Goal: Task Accomplishment & Management: Use online tool/utility

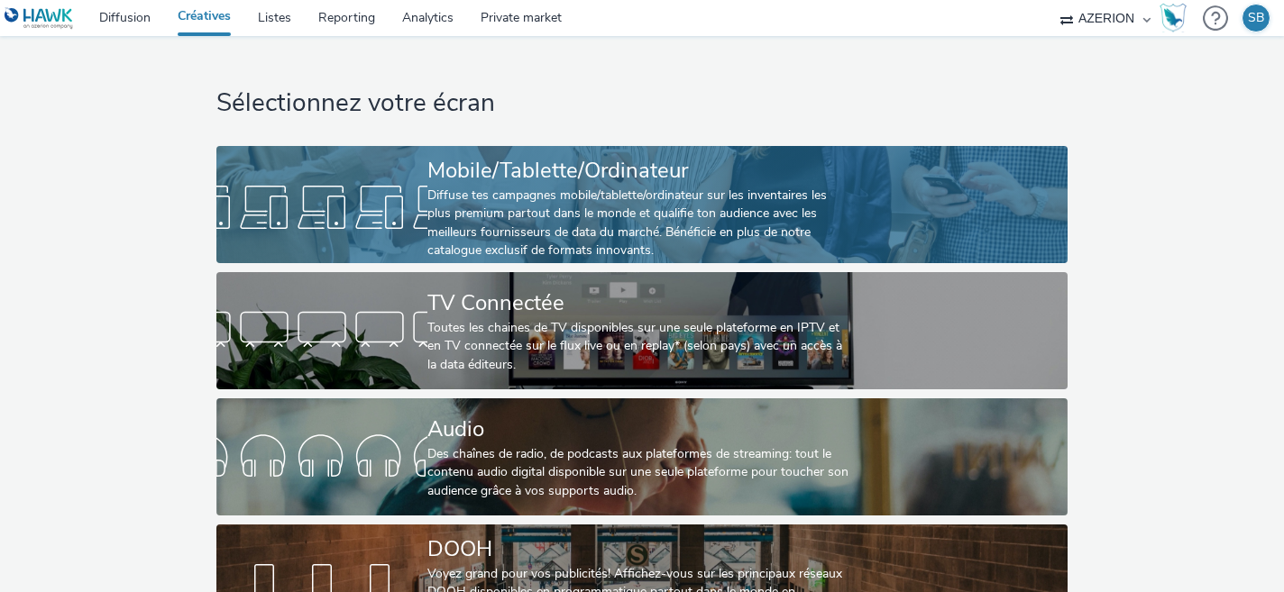
click at [513, 202] on div "Diffuse tes campagnes mobile/tablette/ordinateur sur les inventaires les plus p…" at bounding box center [638, 224] width 422 height 74
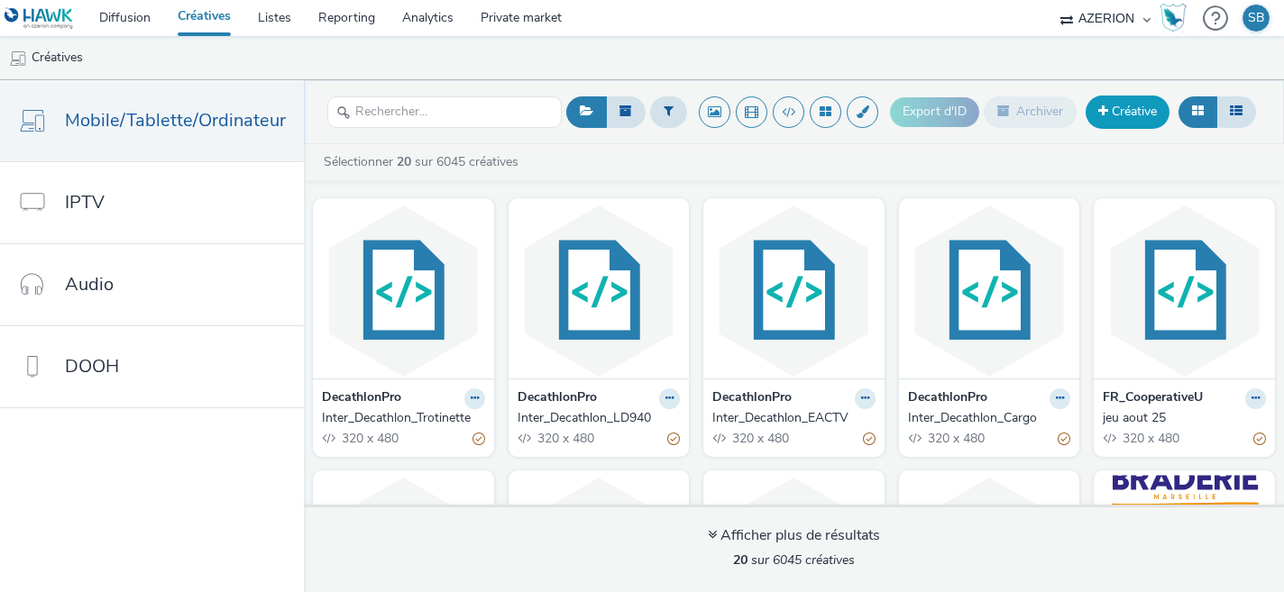
click at [1099, 113] on span at bounding box center [1103, 111] width 10 height 13
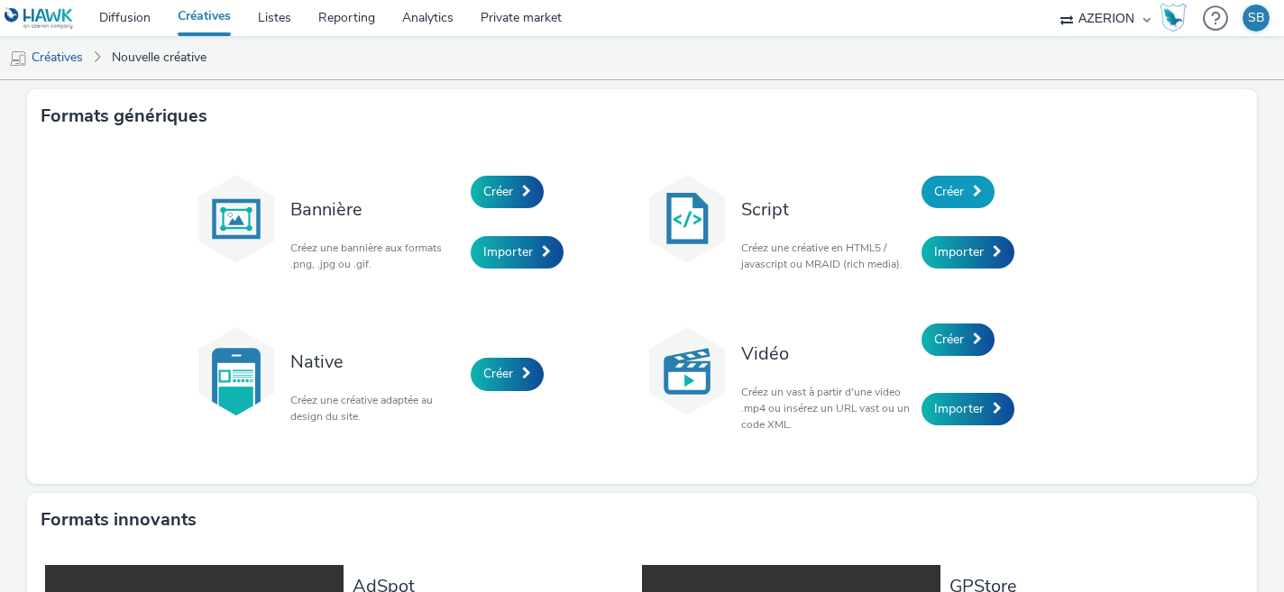
click at [953, 189] on span "Créer" at bounding box center [949, 191] width 30 height 17
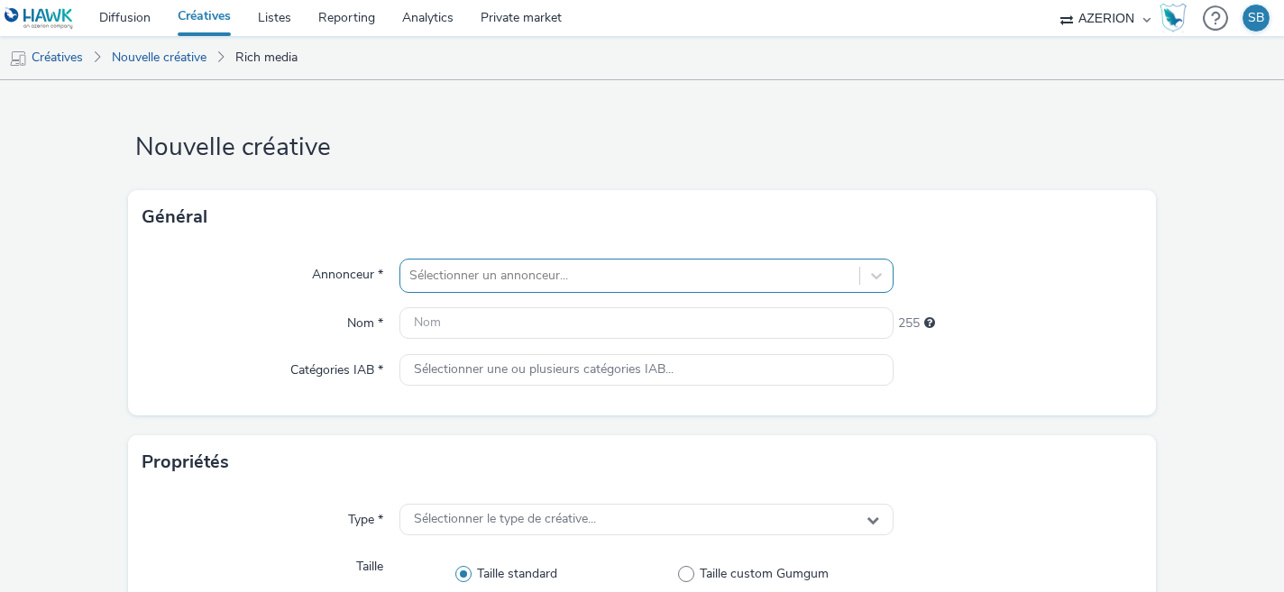
click at [473, 271] on div at bounding box center [630, 276] width 442 height 22
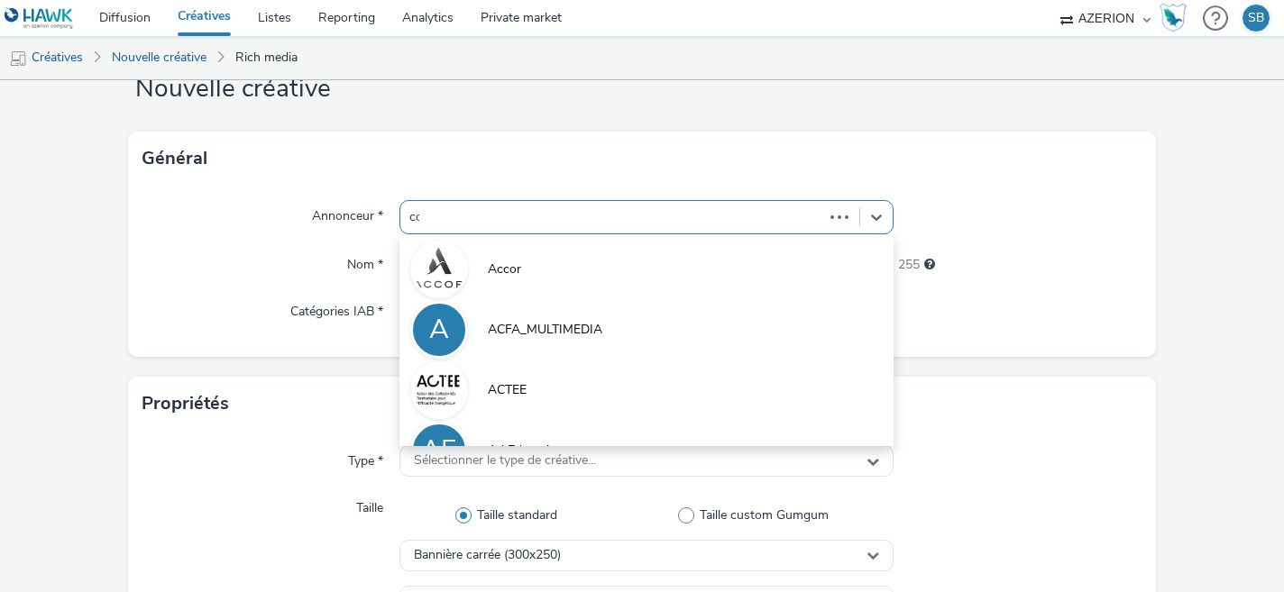
type input "coo"
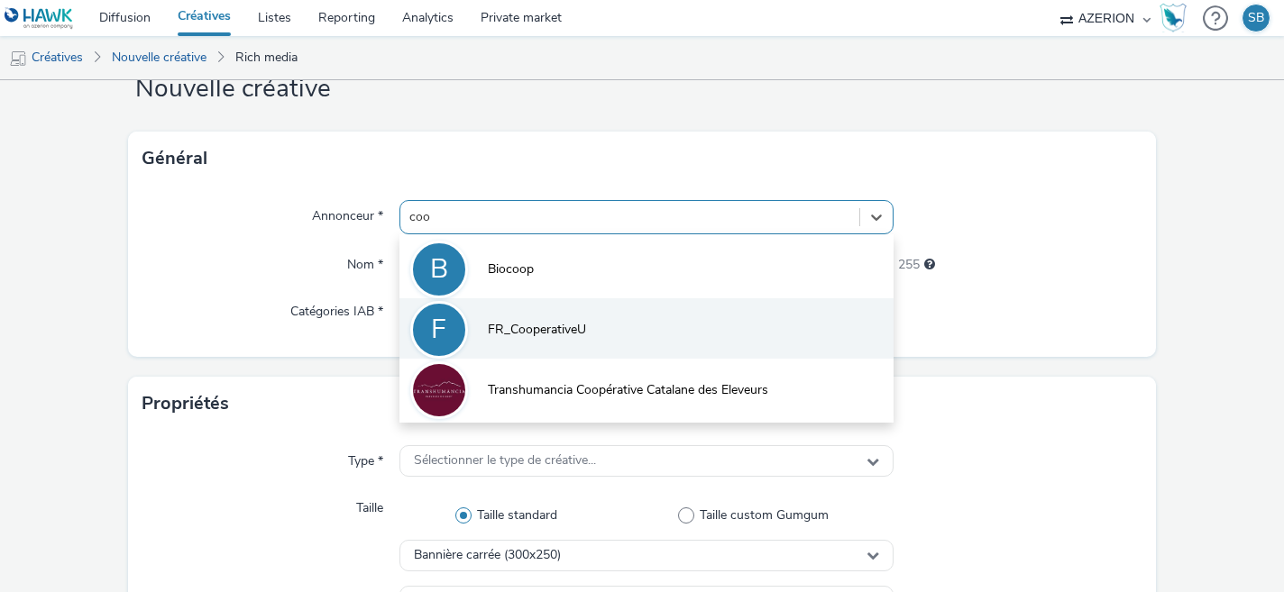
click at [535, 332] on span "FR_CooperativeU" at bounding box center [537, 330] width 98 height 18
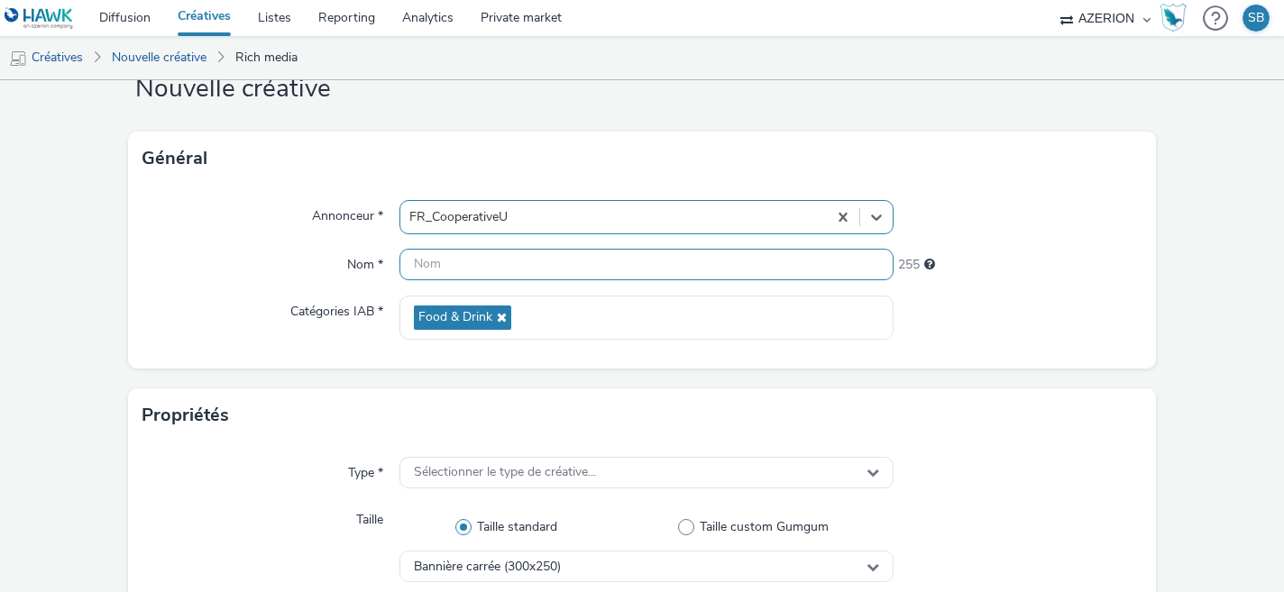
click at [468, 261] on input "text" at bounding box center [646, 265] width 495 height 32
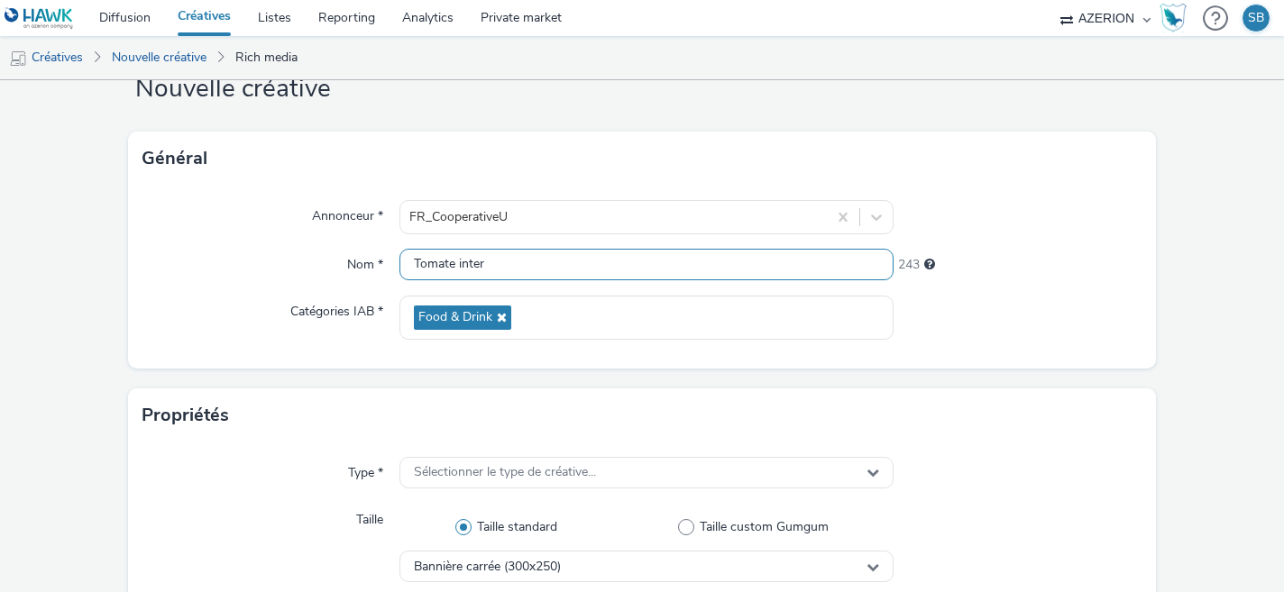
type input "Tomate inter"
click at [229, 300] on div "Catégories IAB *" at bounding box center [270, 318] width 256 height 44
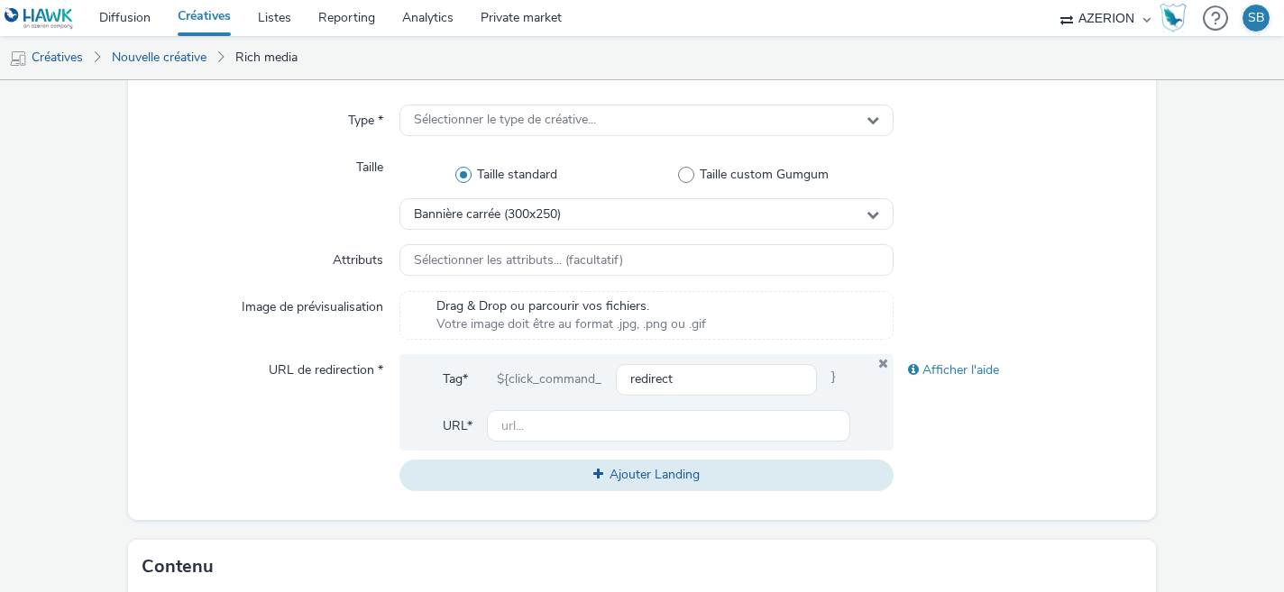
scroll to position [409, 0]
click at [507, 107] on div "Sélectionner le type de créative..." at bounding box center [646, 122] width 495 height 32
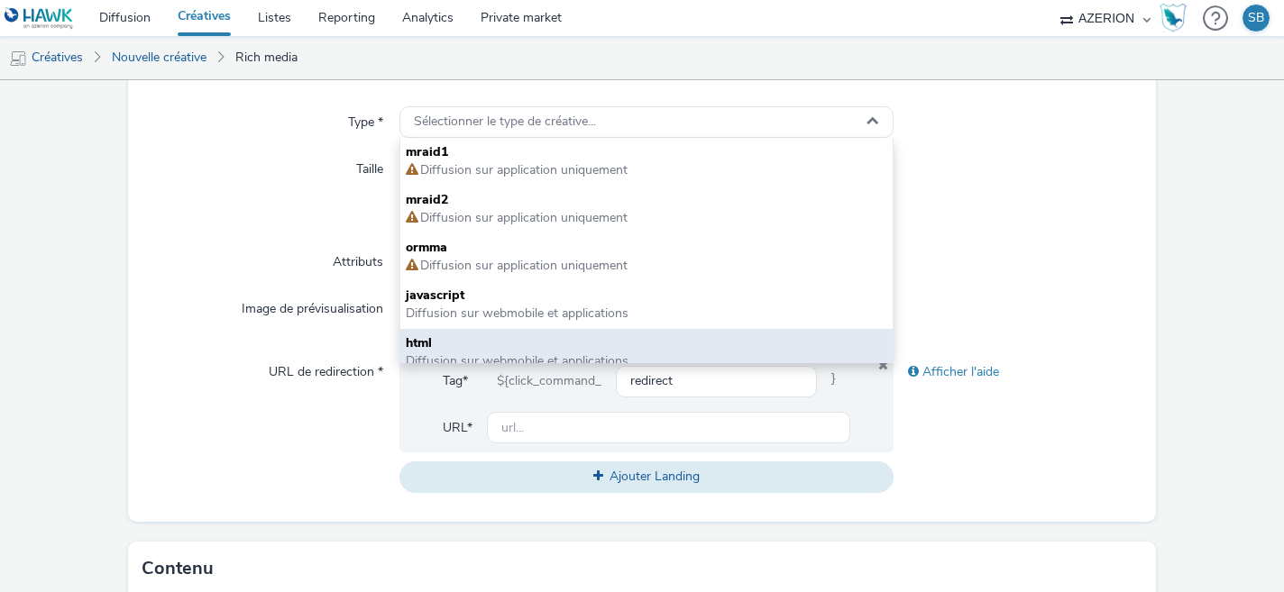
click at [498, 334] on span "html" at bounding box center [647, 343] width 482 height 18
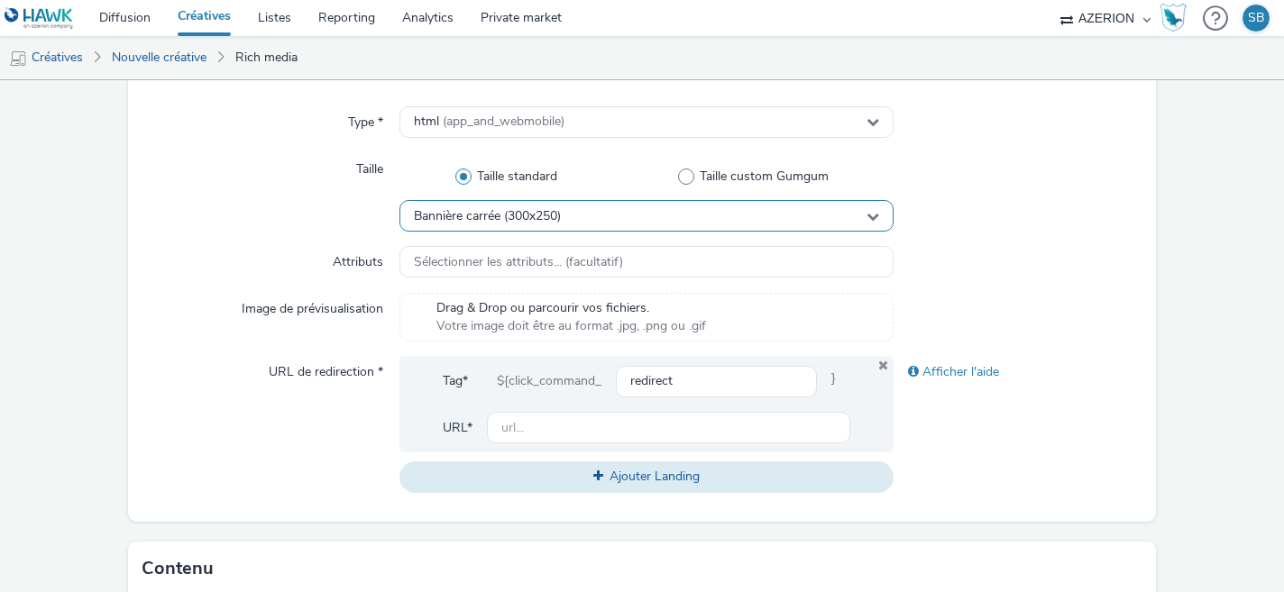
click at [579, 213] on div "Bannière carrée (300x250)" at bounding box center [646, 216] width 495 height 32
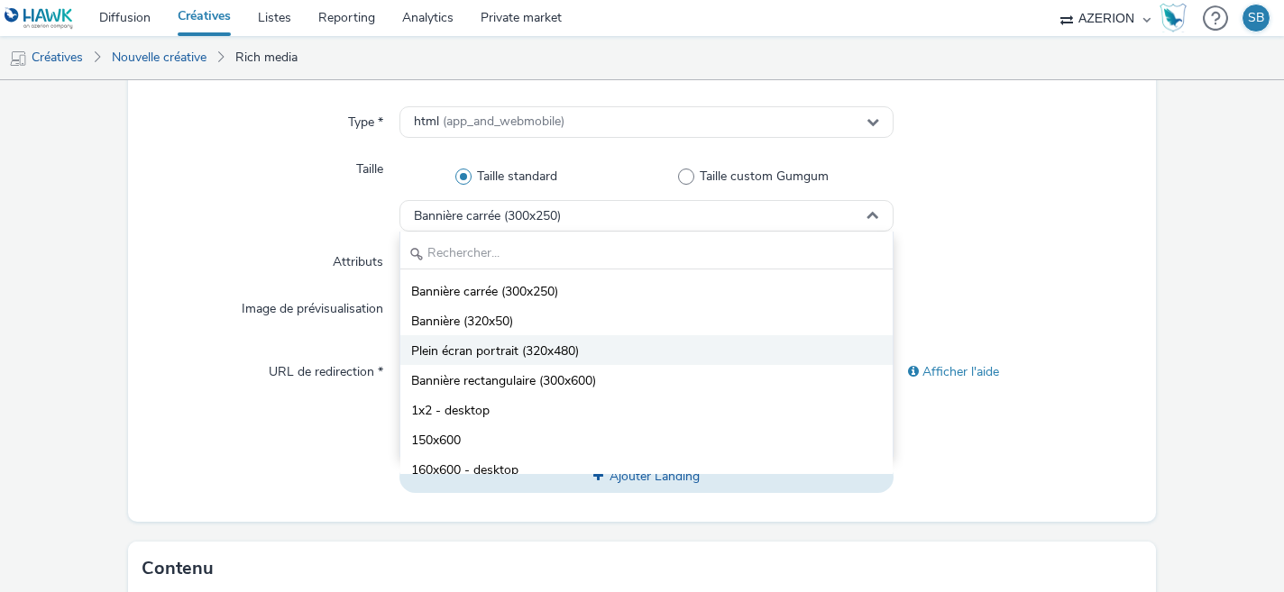
click at [584, 349] on li "Plein écran portrait (320x480)" at bounding box center [646, 350] width 493 height 30
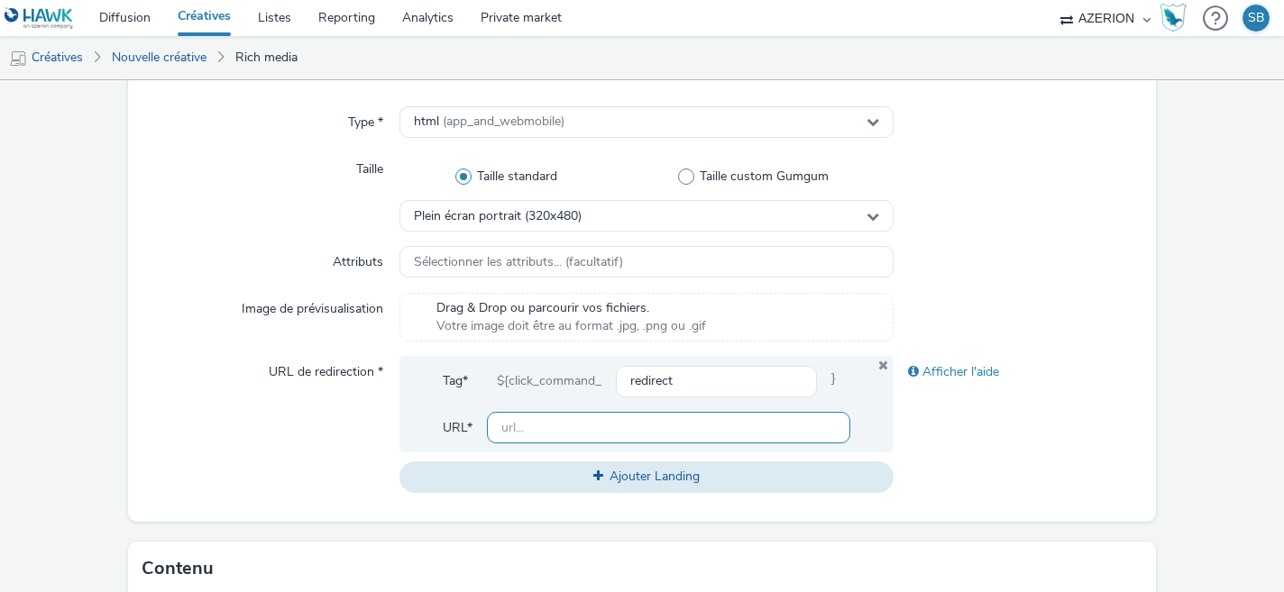
click at [537, 425] on input "text" at bounding box center [669, 428] width 364 height 32
paste input "[URL][DOMAIN_NAME]"
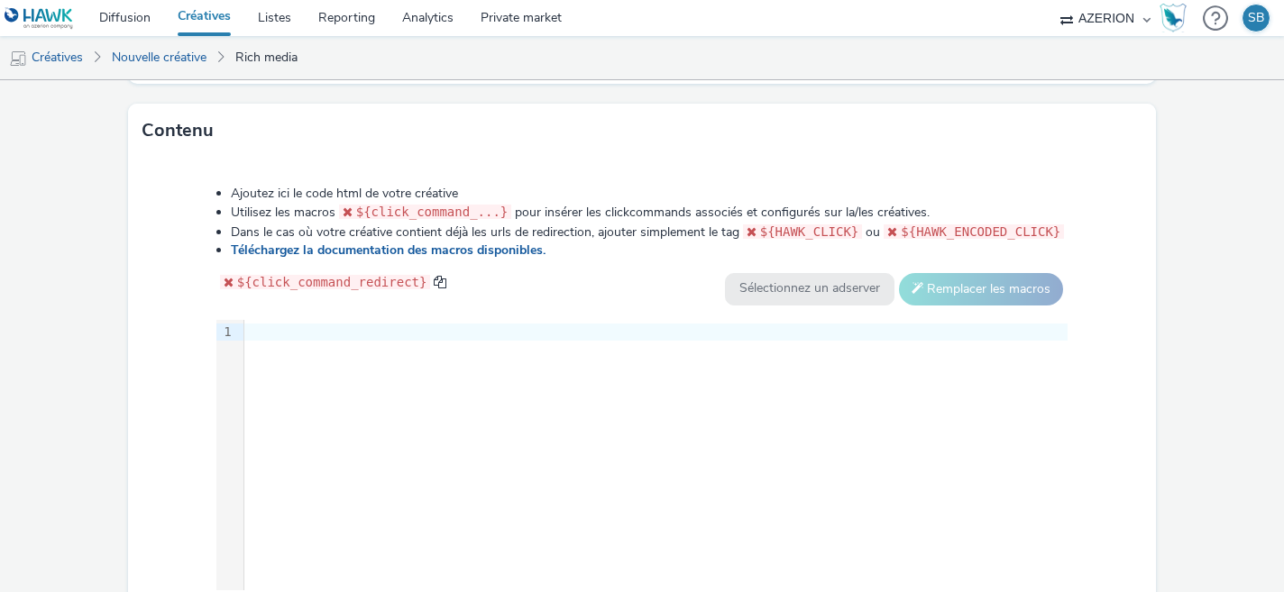
scroll to position [921, 0]
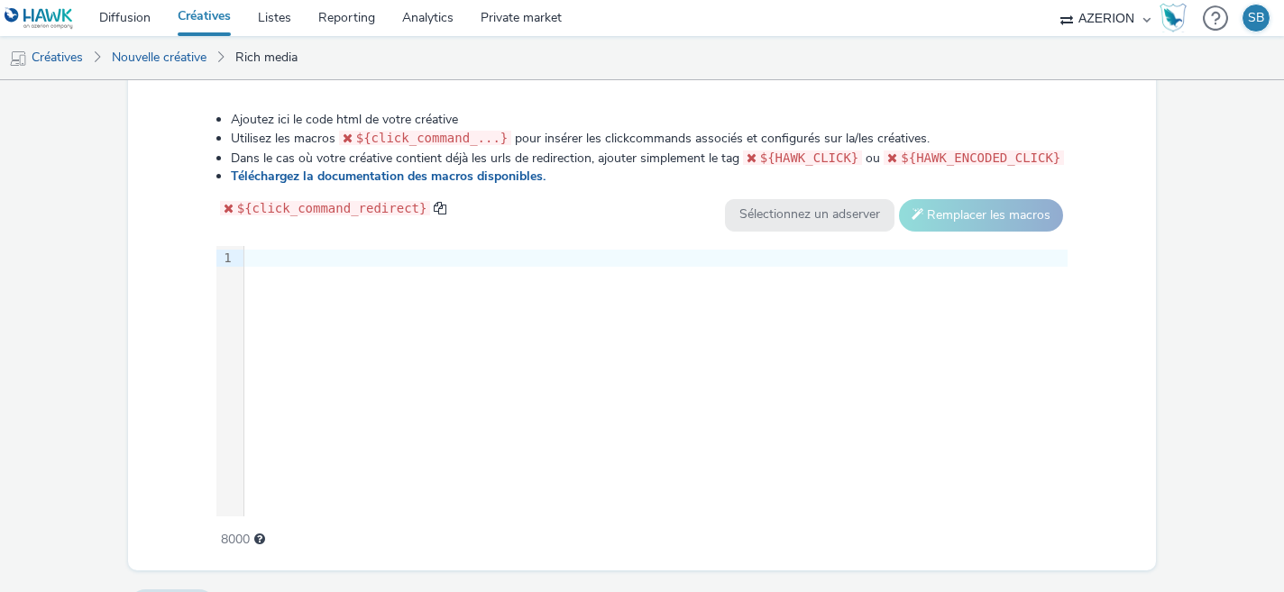
type input "[URL][DOMAIN_NAME]"
click at [505, 270] on div "9 1 ›" at bounding box center [642, 381] width 852 height 270
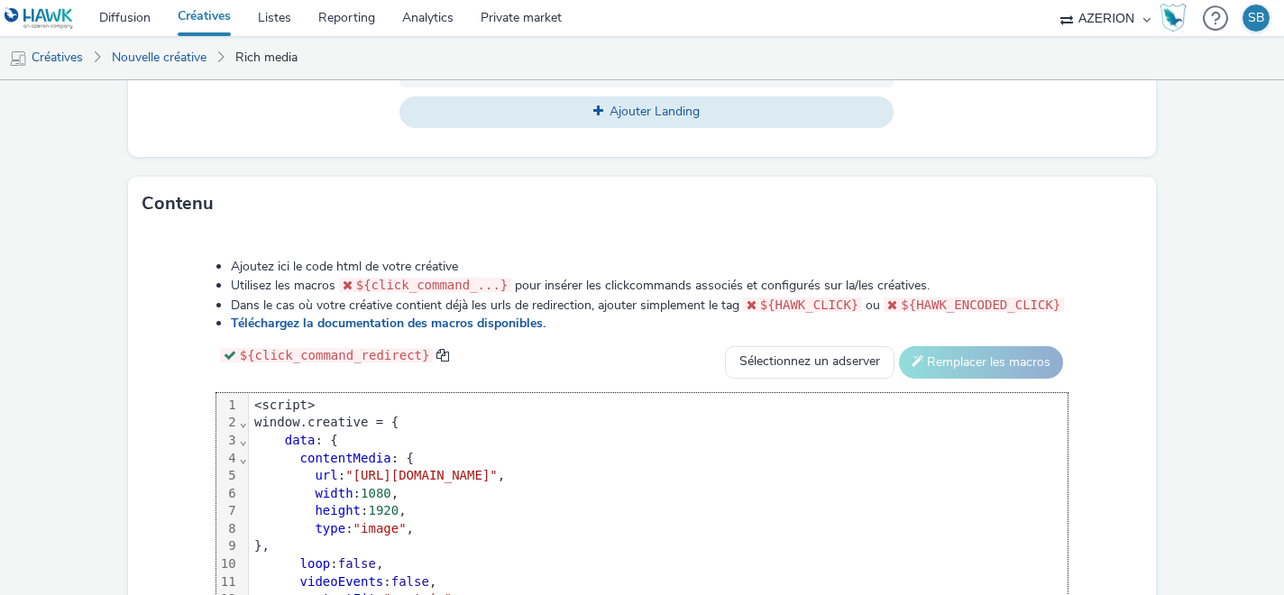
scroll to position [764, 0]
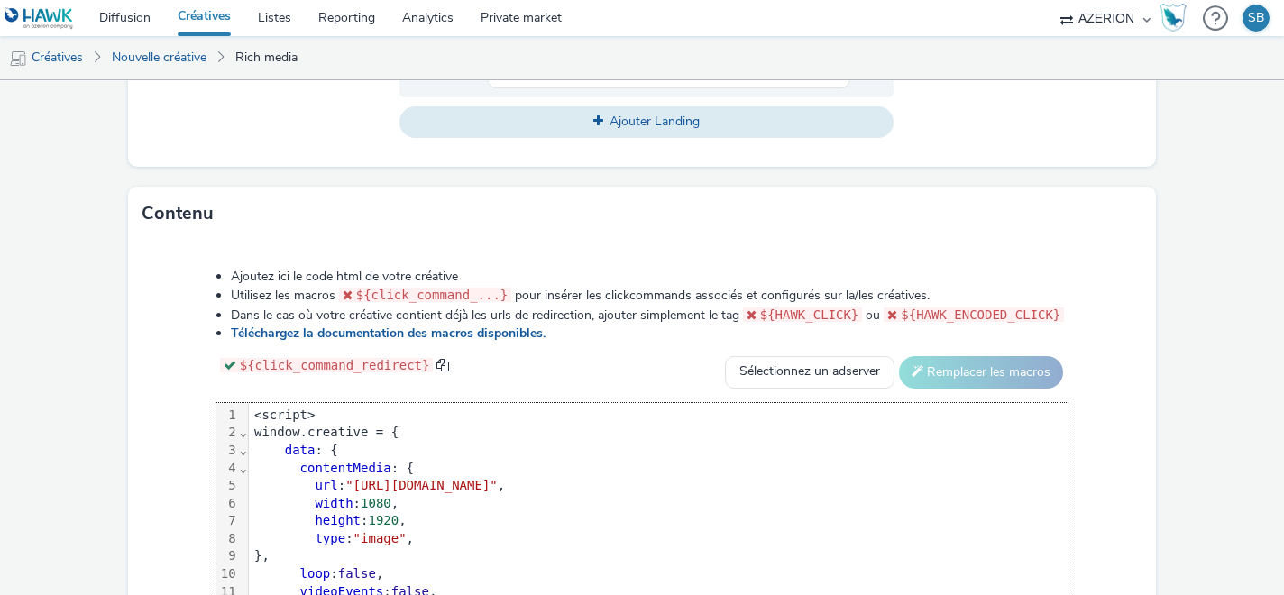
click at [252, 414] on div "<script>" at bounding box center [658, 416] width 818 height 18
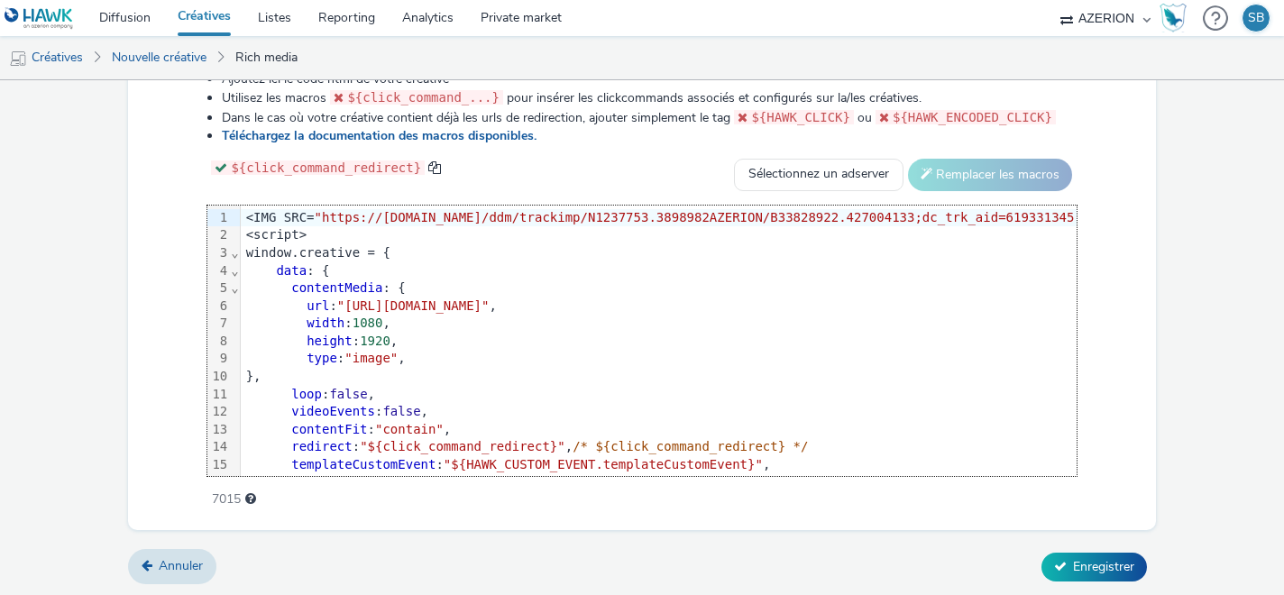
scroll to position [142, 0]
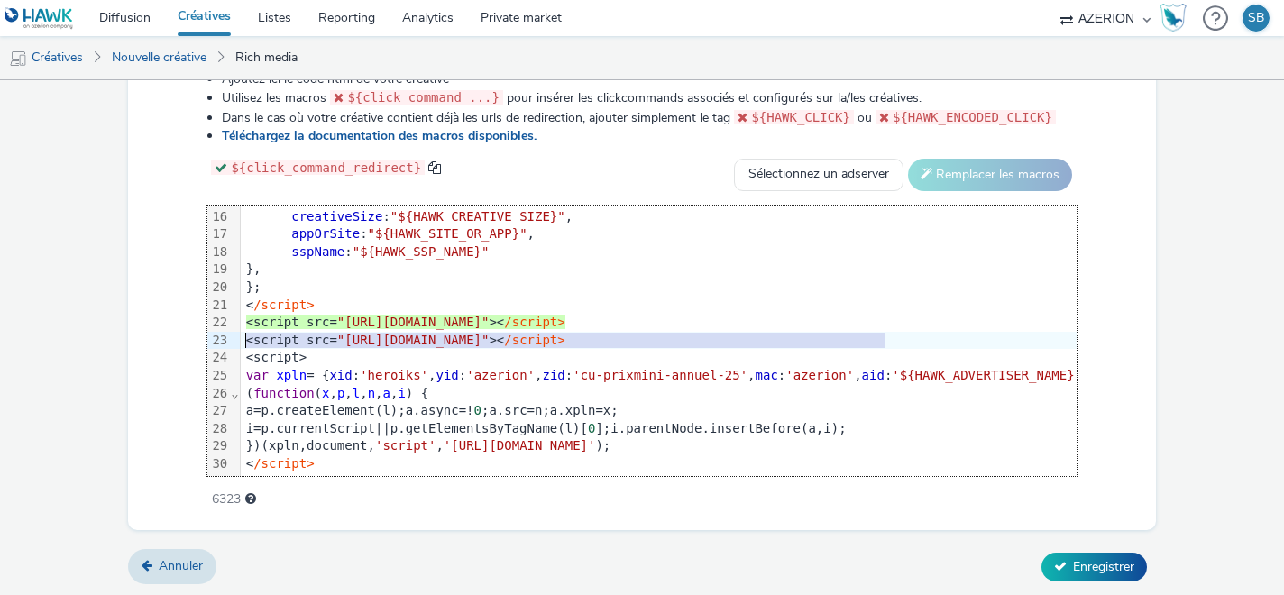
drag, startPoint x: 888, startPoint y: 339, endPoint x: 244, endPoint y: 341, distance: 643.6
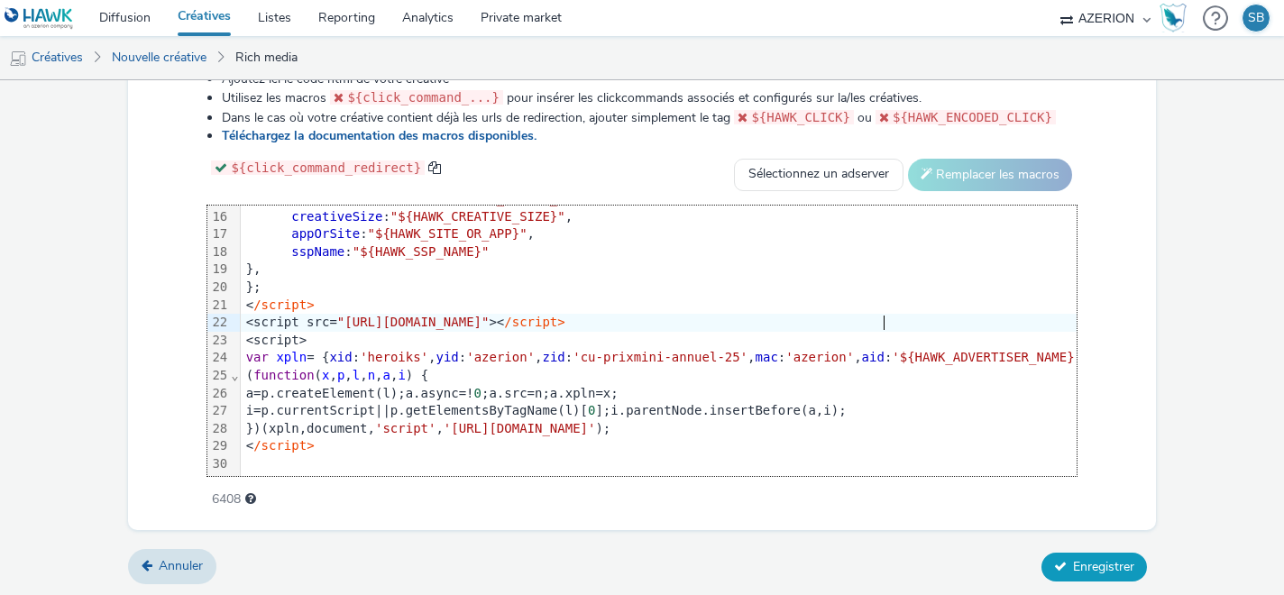
click at [1103, 568] on span "Enregistrer" at bounding box center [1103, 566] width 61 height 17
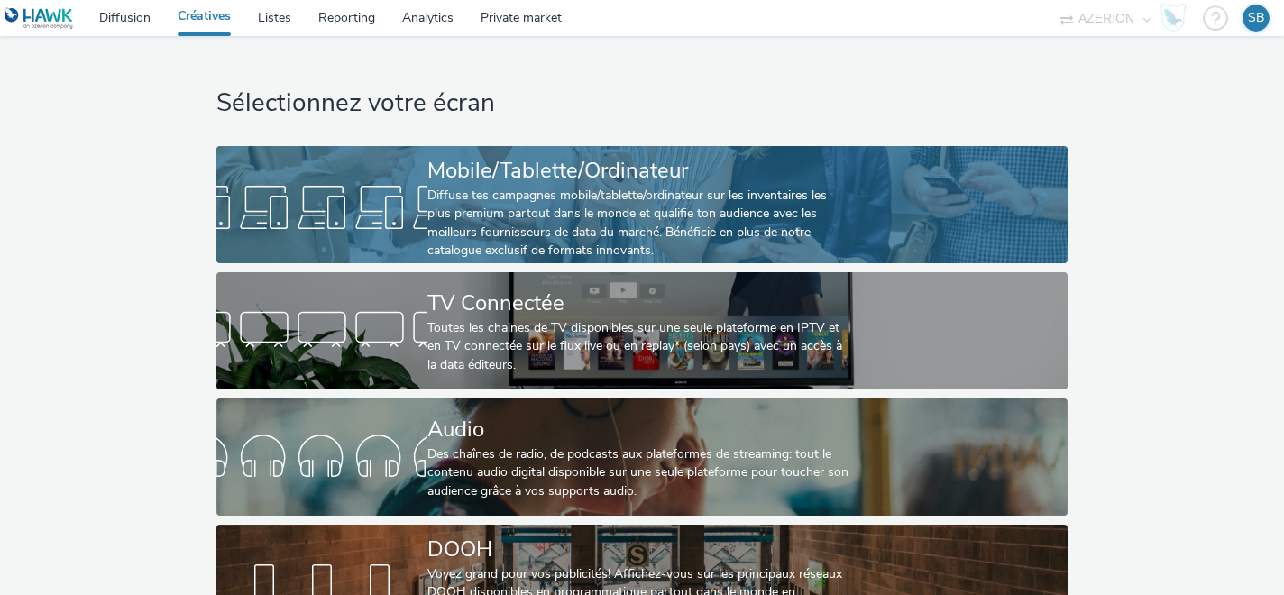
click at [225, 197] on div at bounding box center [321, 207] width 211 height 58
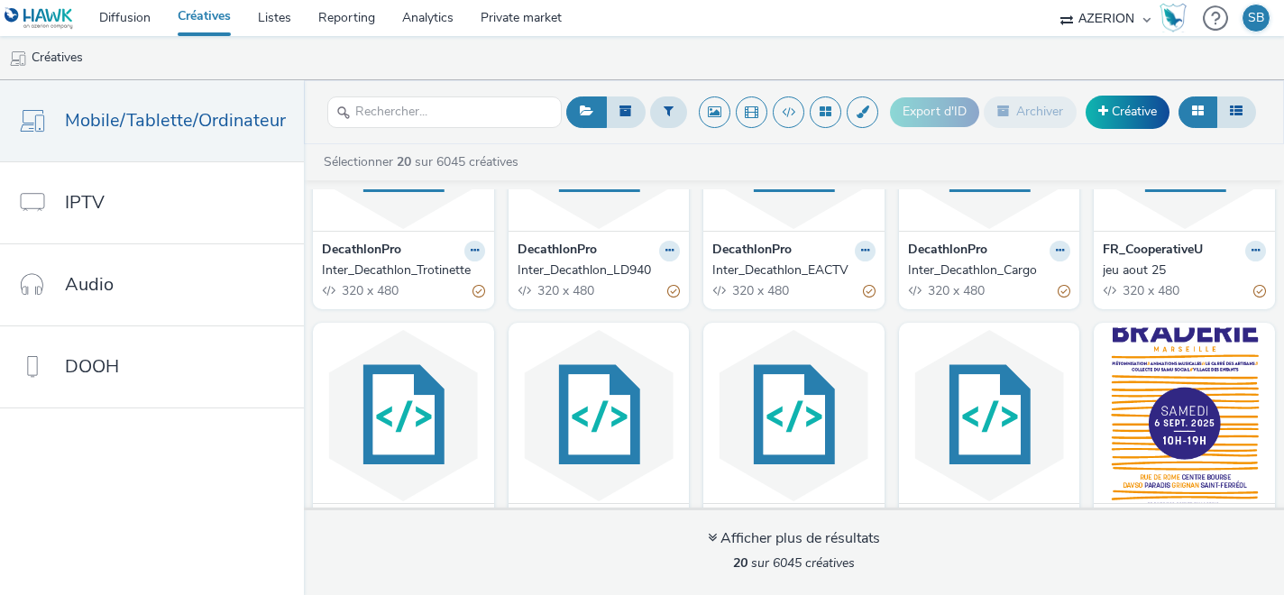
scroll to position [151, 0]
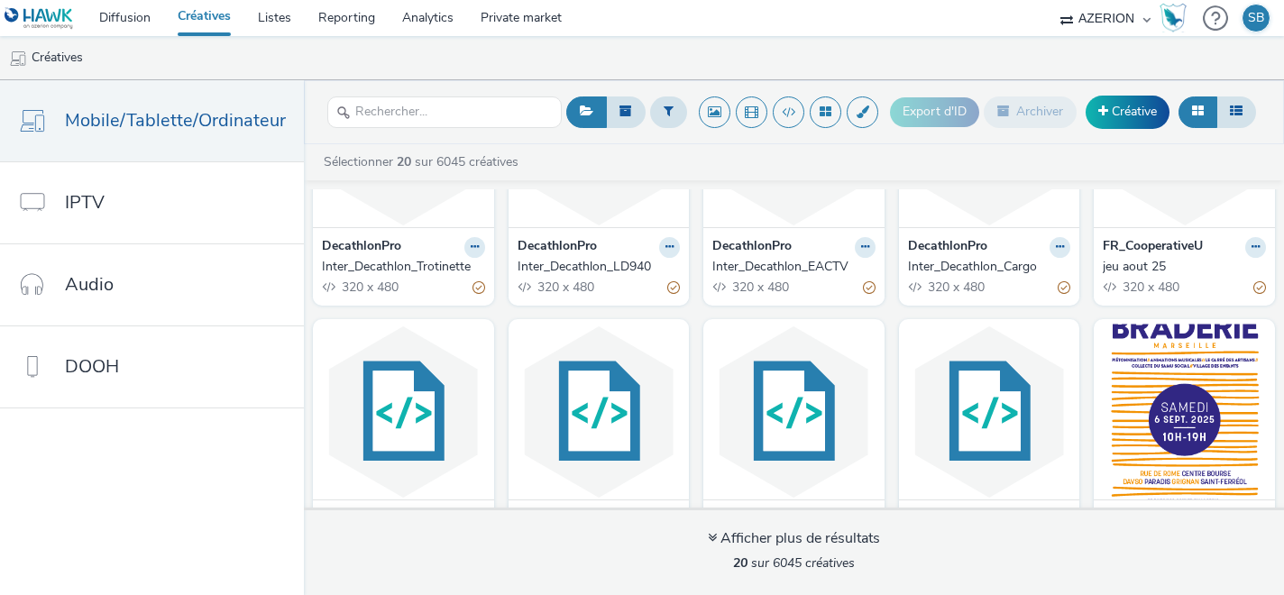
click at [1178, 213] on img at bounding box center [1184, 139] width 172 height 176
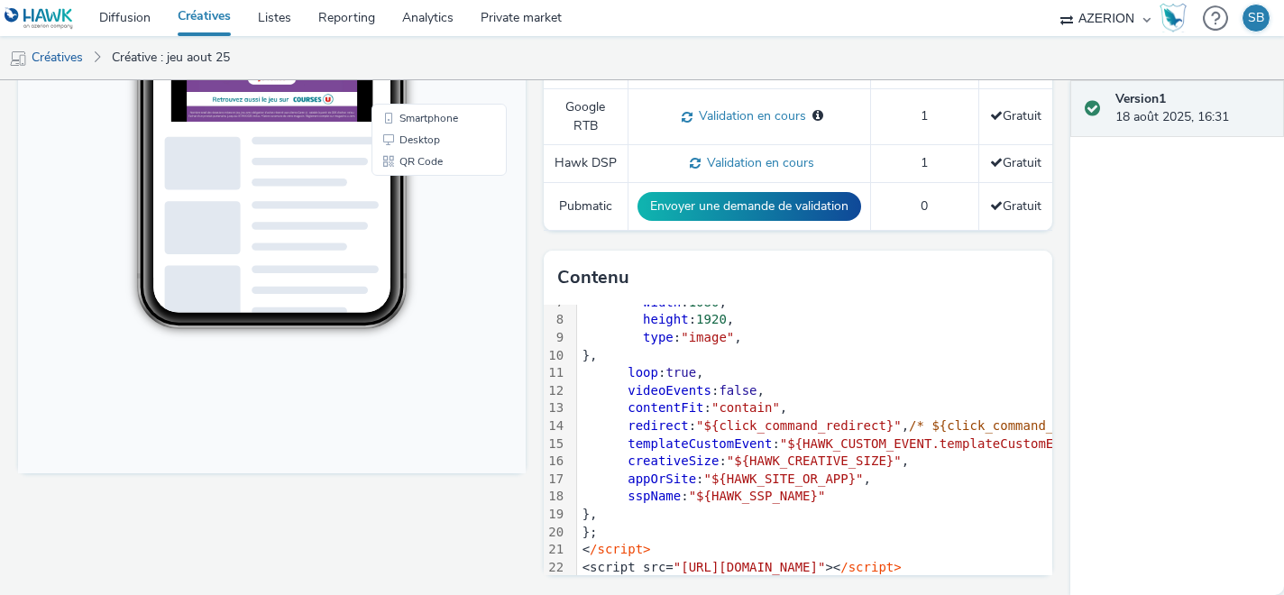
scroll to position [249, 0]
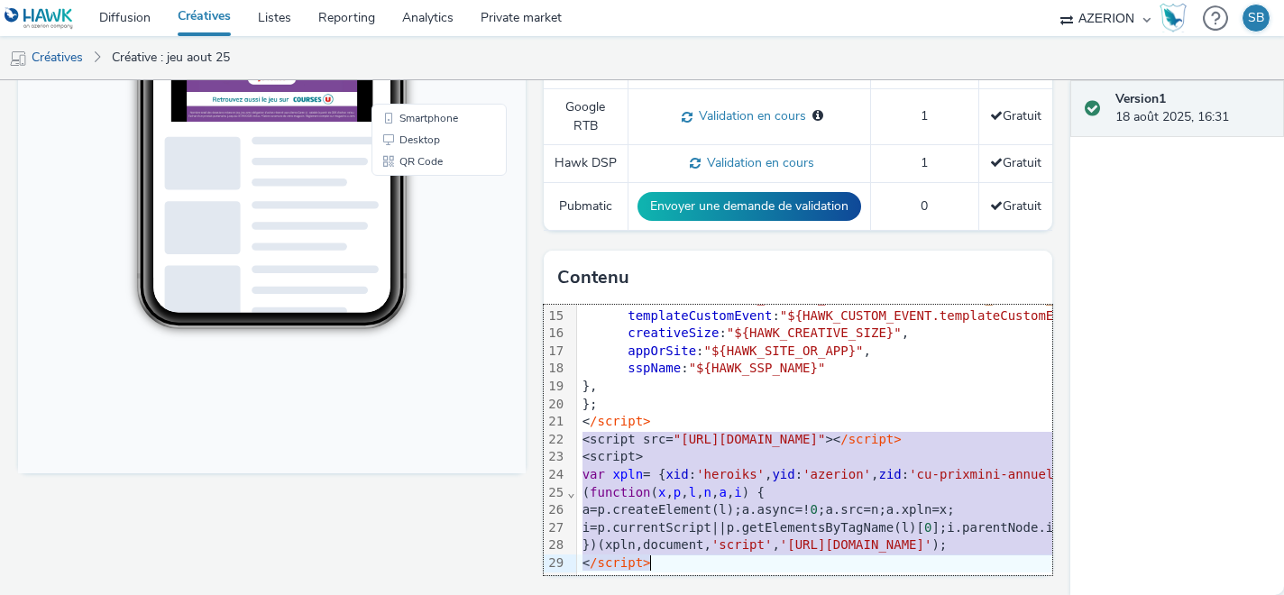
drag, startPoint x: 581, startPoint y: 441, endPoint x: 665, endPoint y: 561, distance: 146.3
copy div "<script src= "https://format.tabmo.io/test/adspot-v3/custom-adspot-v3.2.js" >< …"
